Goal: Check status

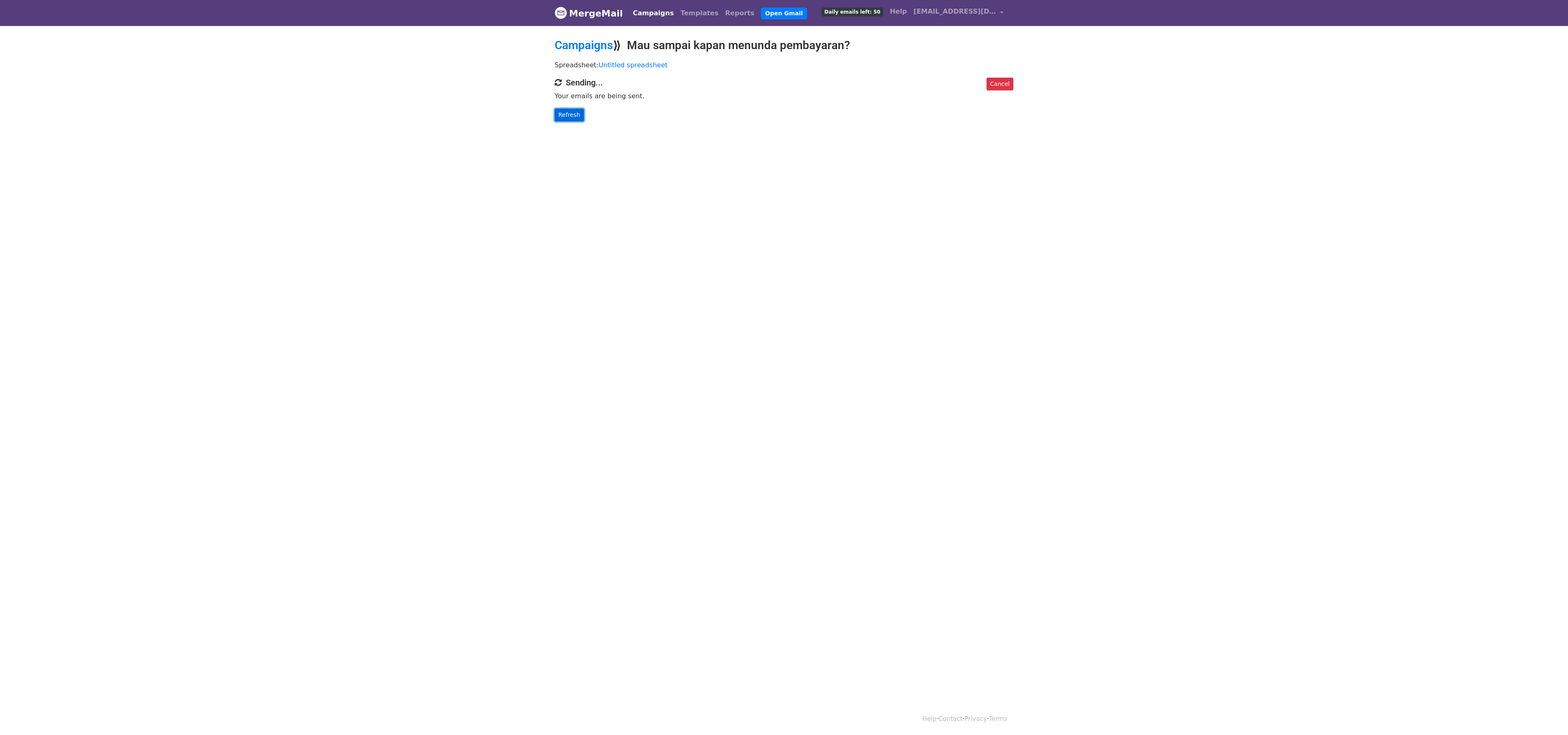
click at [569, 119] on link "Refresh" at bounding box center [569, 115] width 30 height 13
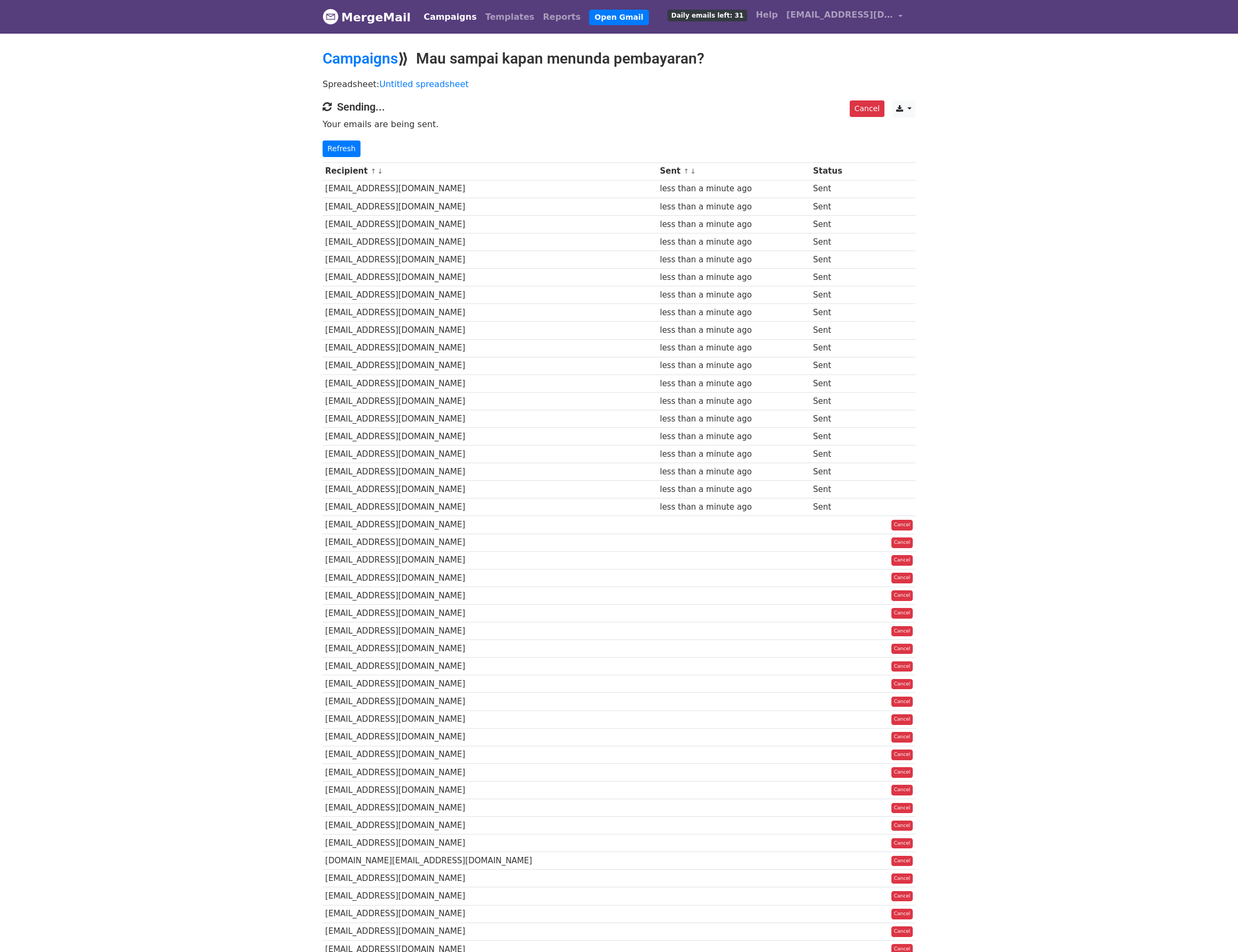
click at [1188, 63] on body "MergeMail Campaigns Templates Reports Open Gmail Daily emails left: 31 Help [EM…" at bounding box center [619, 557] width 1238 height 1115
click at [1086, 67] on body "MergeMail Campaigns Templates Reports Open Gmail Daily emails left: 31 Help [EM…" at bounding box center [619, 557] width 1238 height 1115
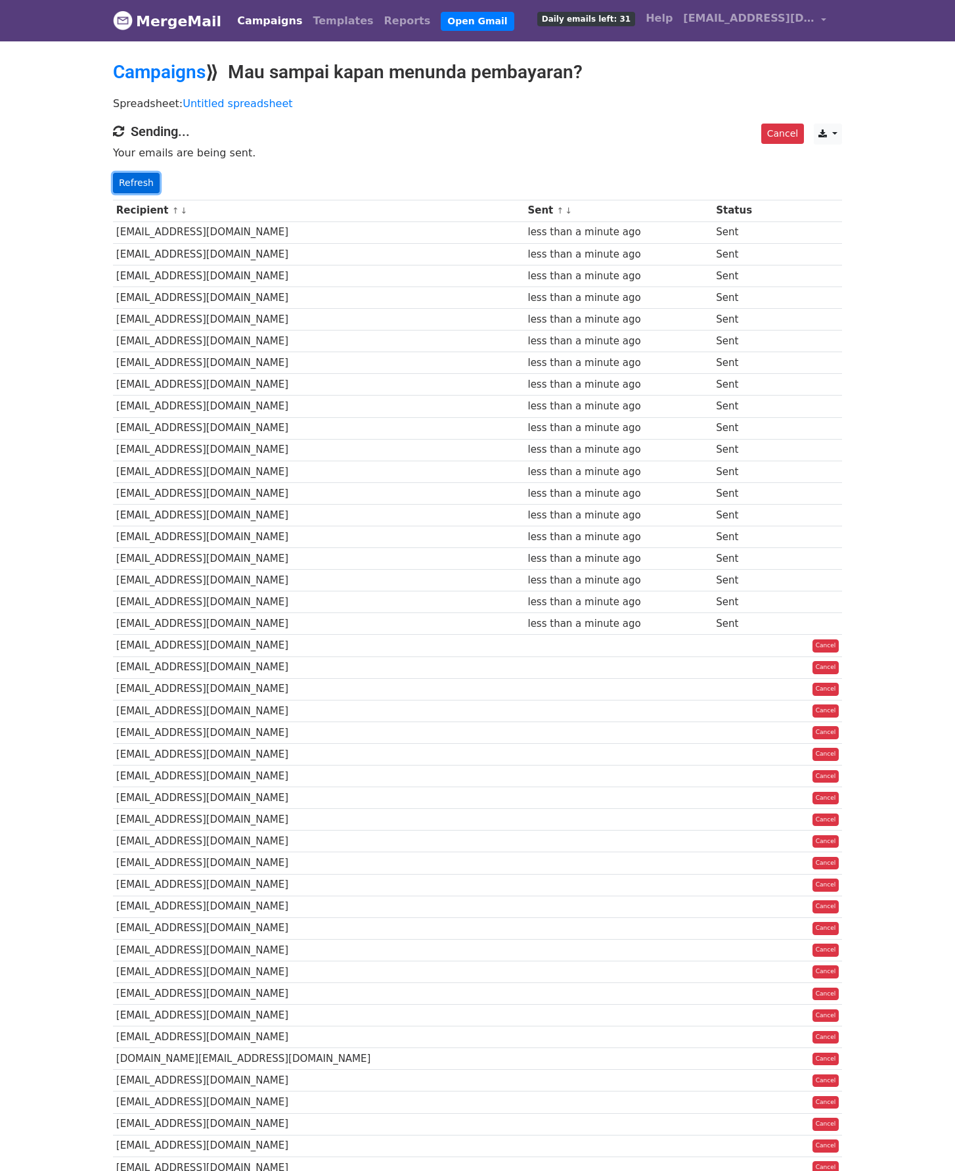
click at [147, 175] on link "Refresh" at bounding box center [136, 183] width 47 height 20
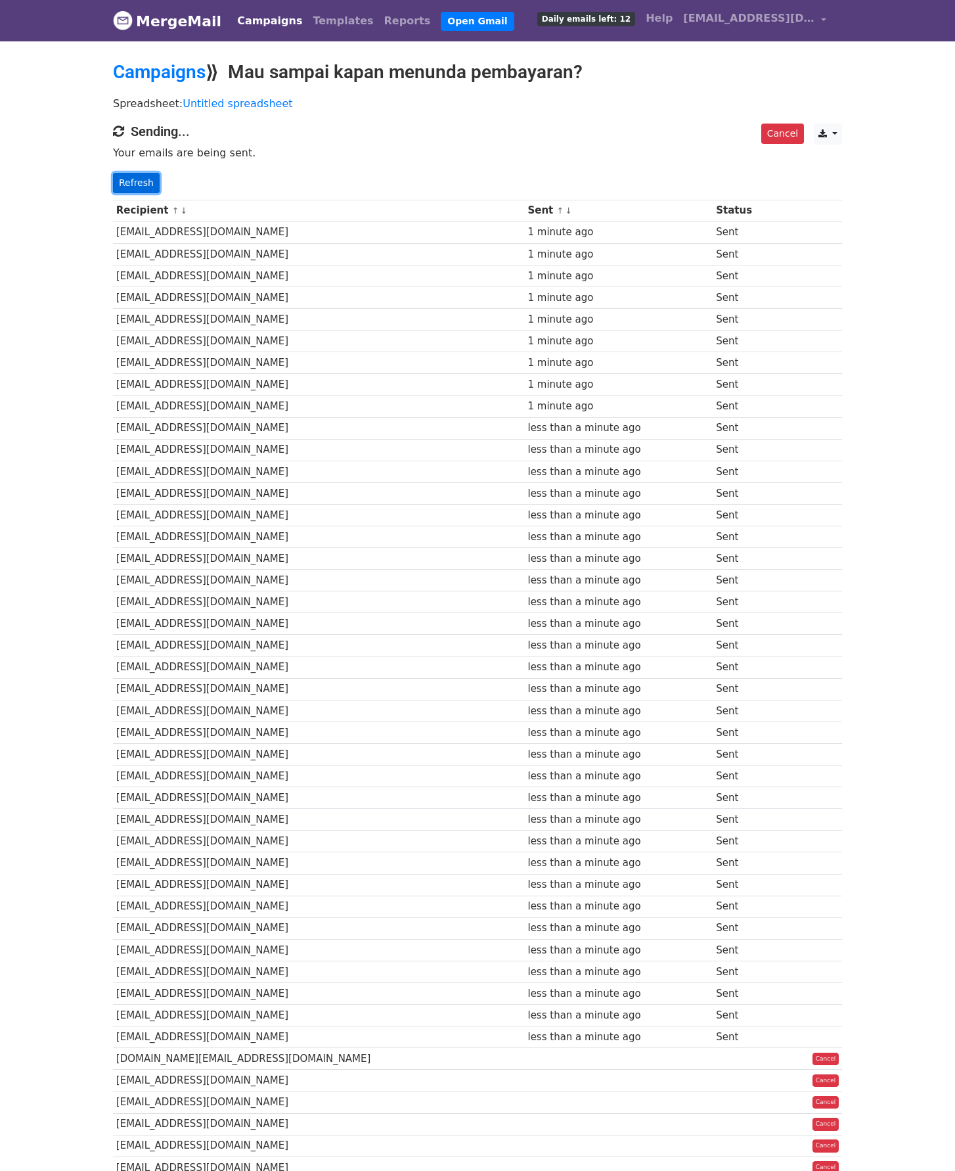
click at [131, 190] on link "Refresh" at bounding box center [136, 183] width 47 height 20
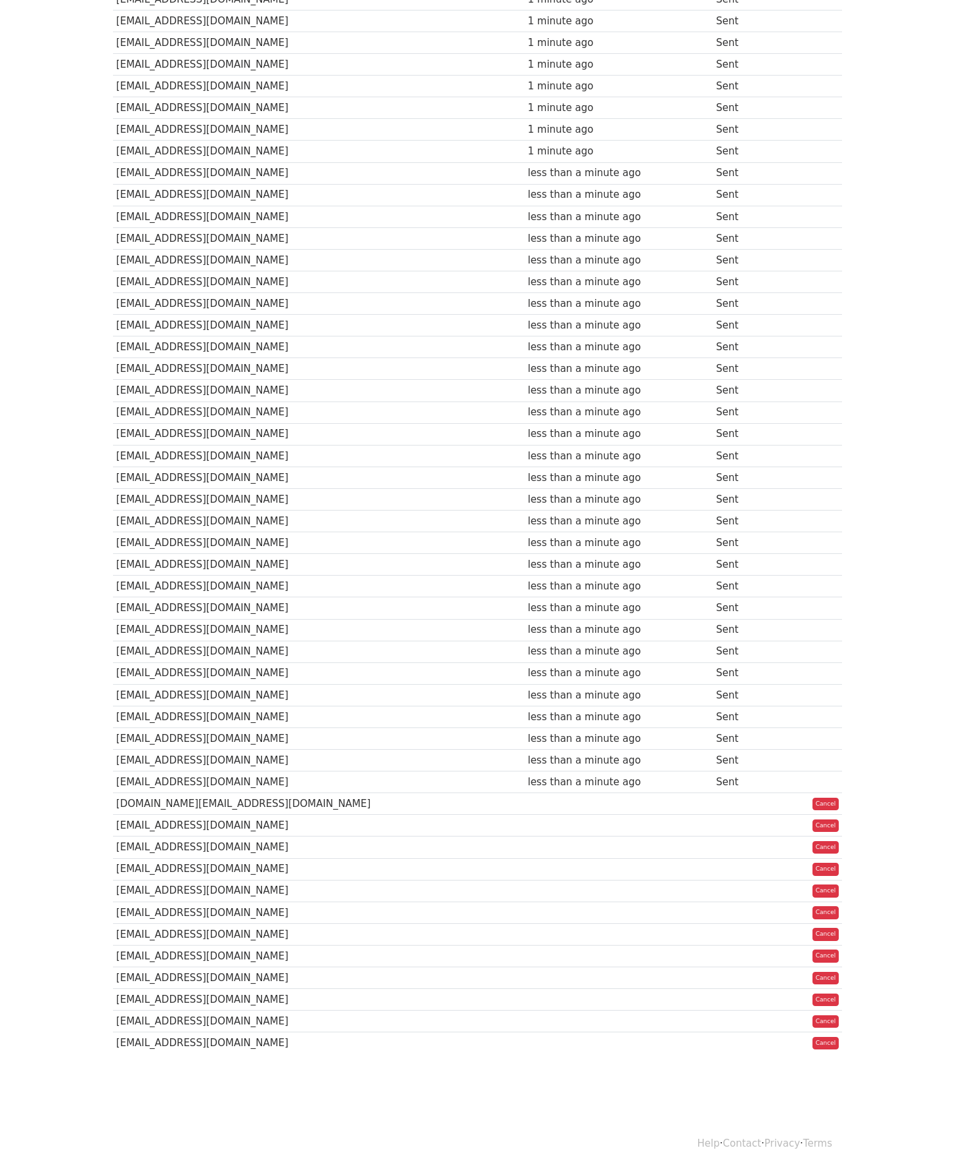
scroll to position [292, 0]
